Goal: Task Accomplishment & Management: Manage account settings

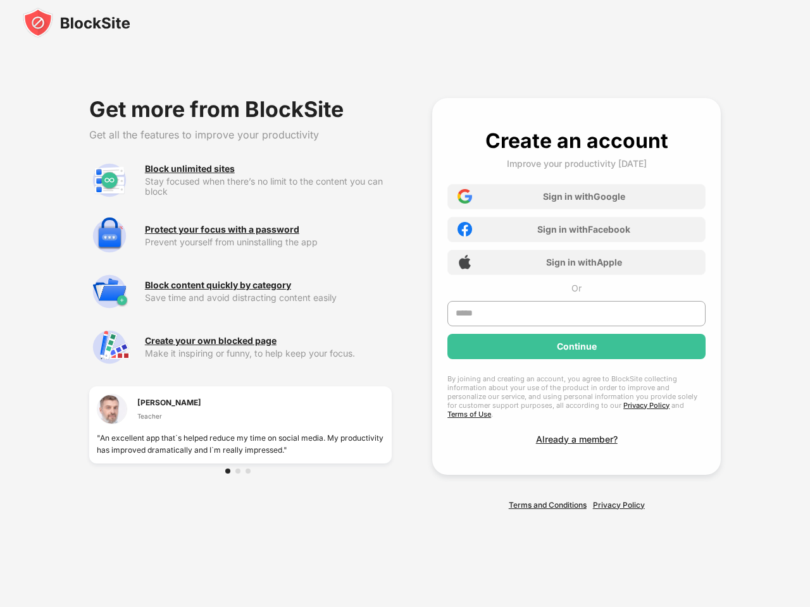
click at [405, 304] on div "Get more from BlockSite Get all the features to improve your productivity Block…" at bounding box center [405, 304] width 810 height 503
click at [77, 23] on img at bounding box center [77, 23] width 108 height 30
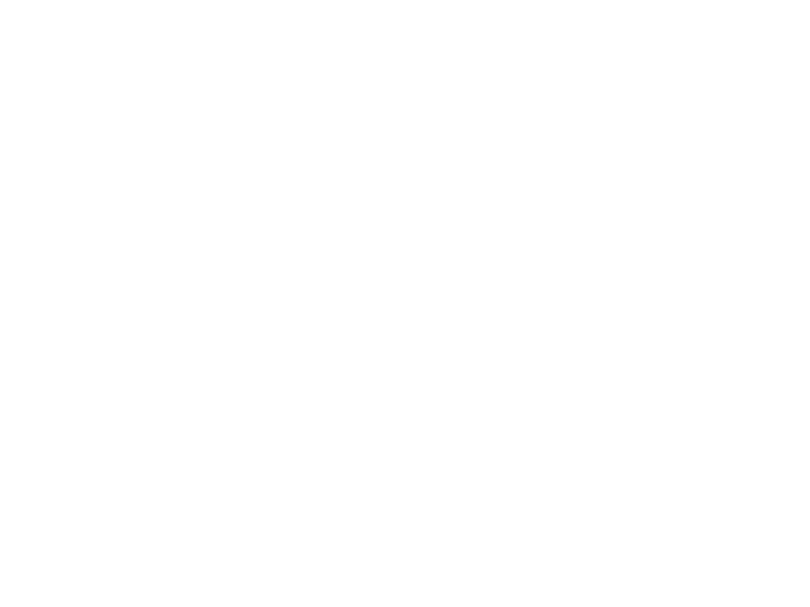
click at [576, 5] on html at bounding box center [405, 2] width 810 height 5
